Goal: Transaction & Acquisition: Purchase product/service

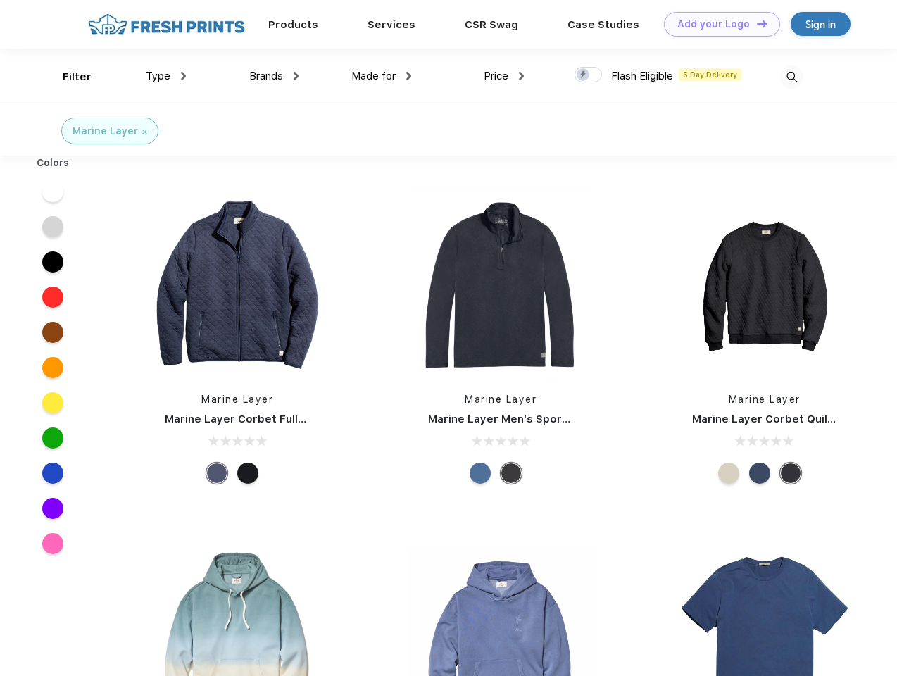
scroll to position [1, 0]
click at [717, 24] on link "Add your Logo Design Tool" at bounding box center [722, 24] width 116 height 25
click at [0, 0] on div "Design Tool" at bounding box center [0, 0] width 0 height 0
click at [756, 23] on link "Add your Logo Design Tool" at bounding box center [722, 24] width 116 height 25
click at [68, 77] on div "Filter" at bounding box center [77, 77] width 29 height 16
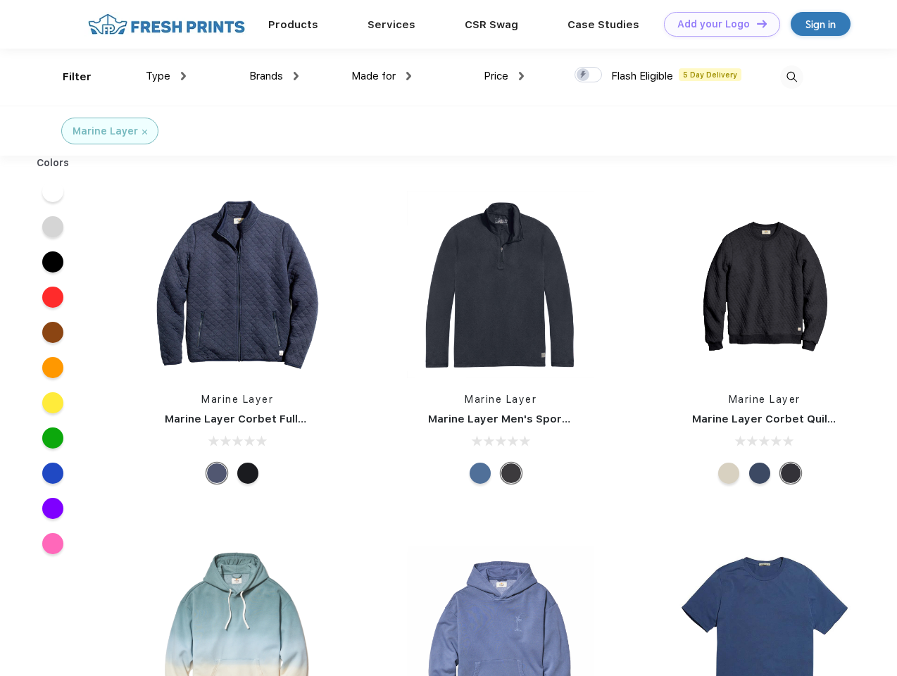
click at [166, 76] on span "Type" at bounding box center [158, 76] width 25 height 13
click at [274, 76] on span "Brands" at bounding box center [266, 76] width 34 height 13
click at [382, 76] on span "Made for" at bounding box center [373, 76] width 44 height 13
click at [504, 76] on span "Price" at bounding box center [496, 76] width 25 height 13
click at [589, 75] on div at bounding box center [588, 74] width 27 height 15
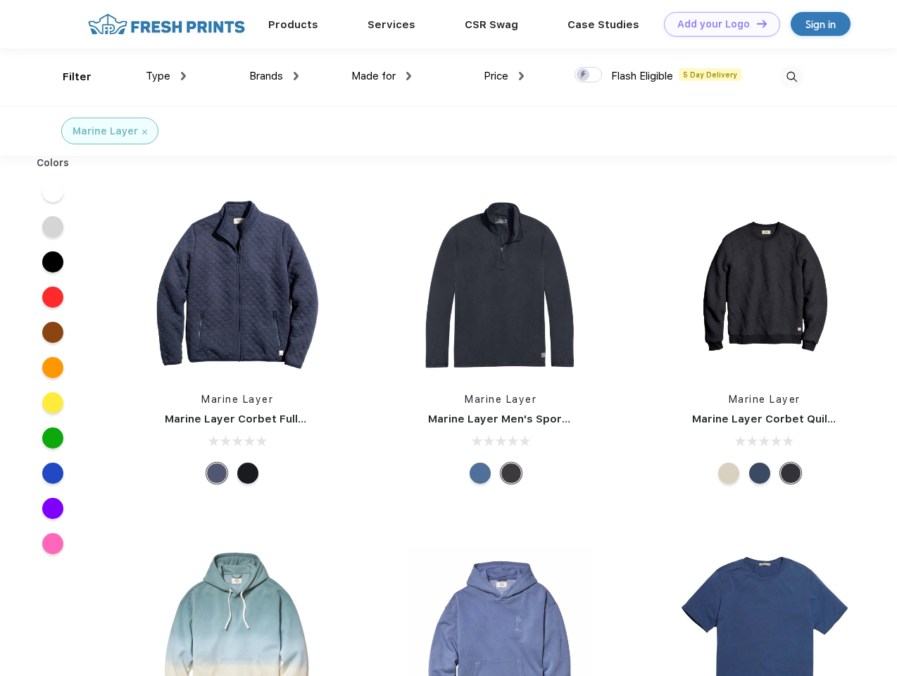
click at [584, 75] on input "checkbox" at bounding box center [579, 70] width 9 height 9
click at [792, 77] on img at bounding box center [791, 76] width 23 height 23
